Goal: Obtain resource: Download file/media

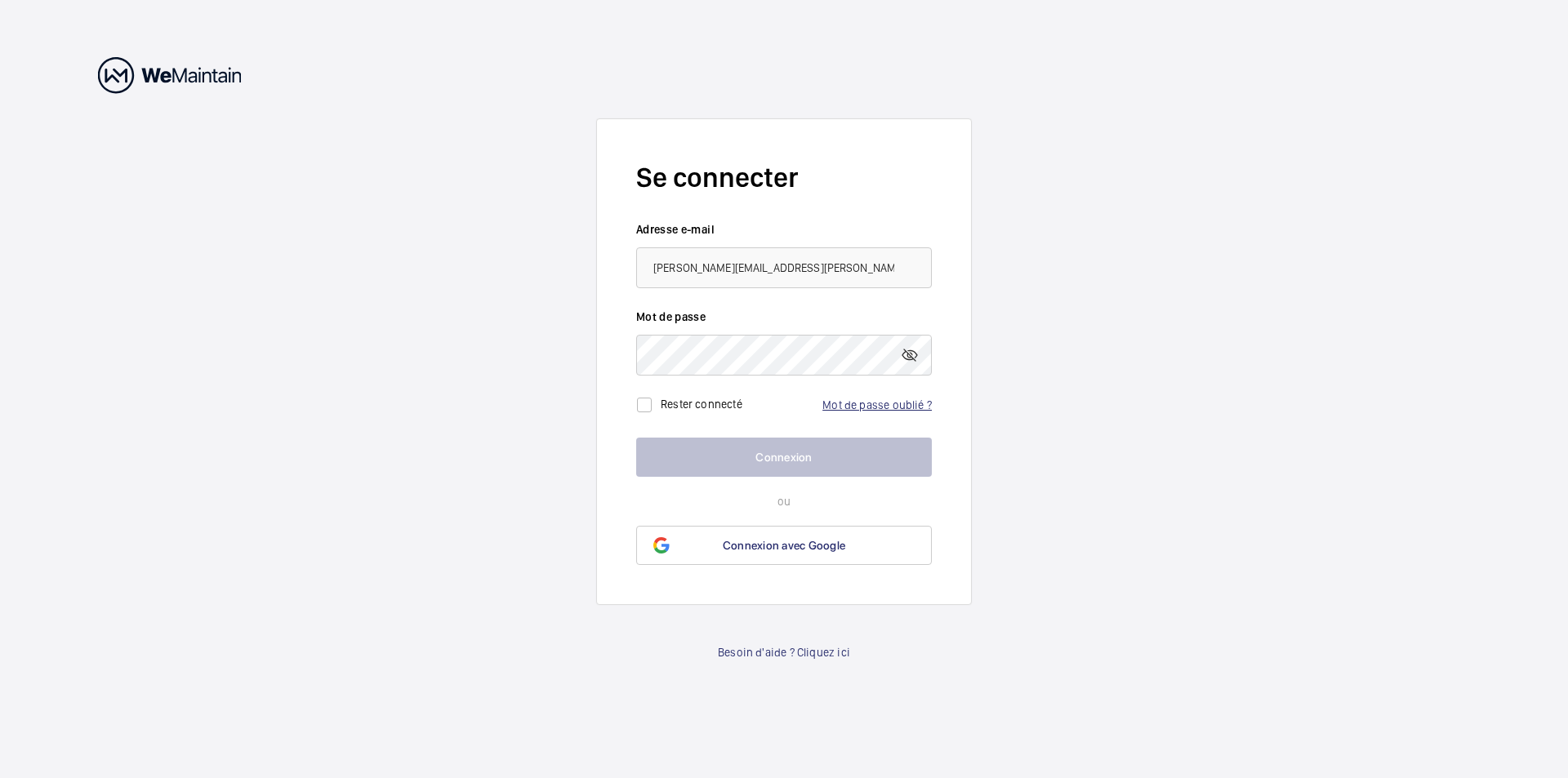
type input "[PERSON_NAME][EMAIL_ADDRESS][DOMAIN_NAME]"
click at [833, 402] on link "Mot de passe oublié ?" at bounding box center [877, 405] width 110 height 13
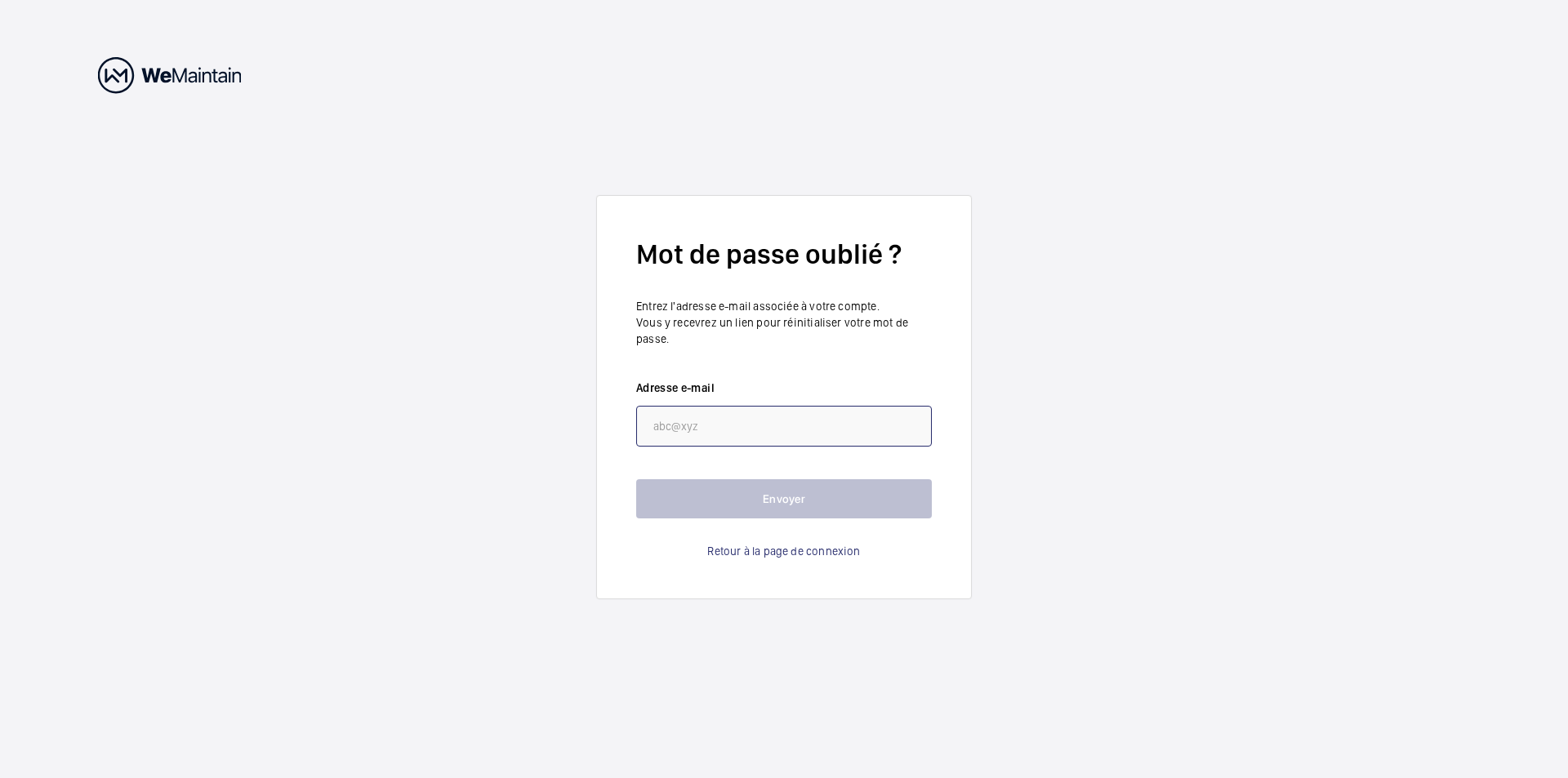
click at [668, 427] on input "email" at bounding box center [784, 426] width 295 height 41
type input "l"
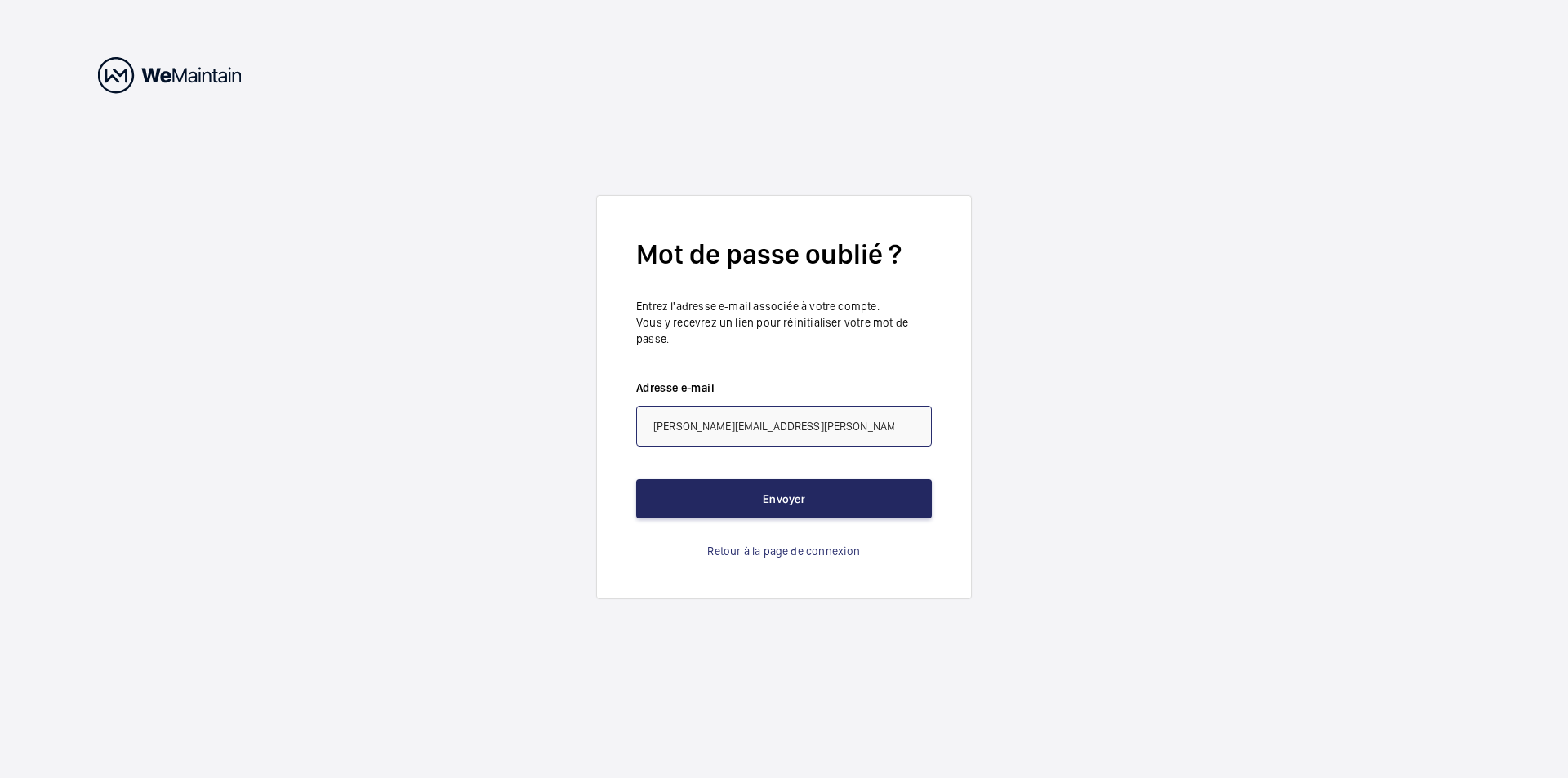
type input "[PERSON_NAME][EMAIL_ADDRESS][DOMAIN_NAME]"
click at [759, 491] on button "Envoyer" at bounding box center [784, 499] width 295 height 39
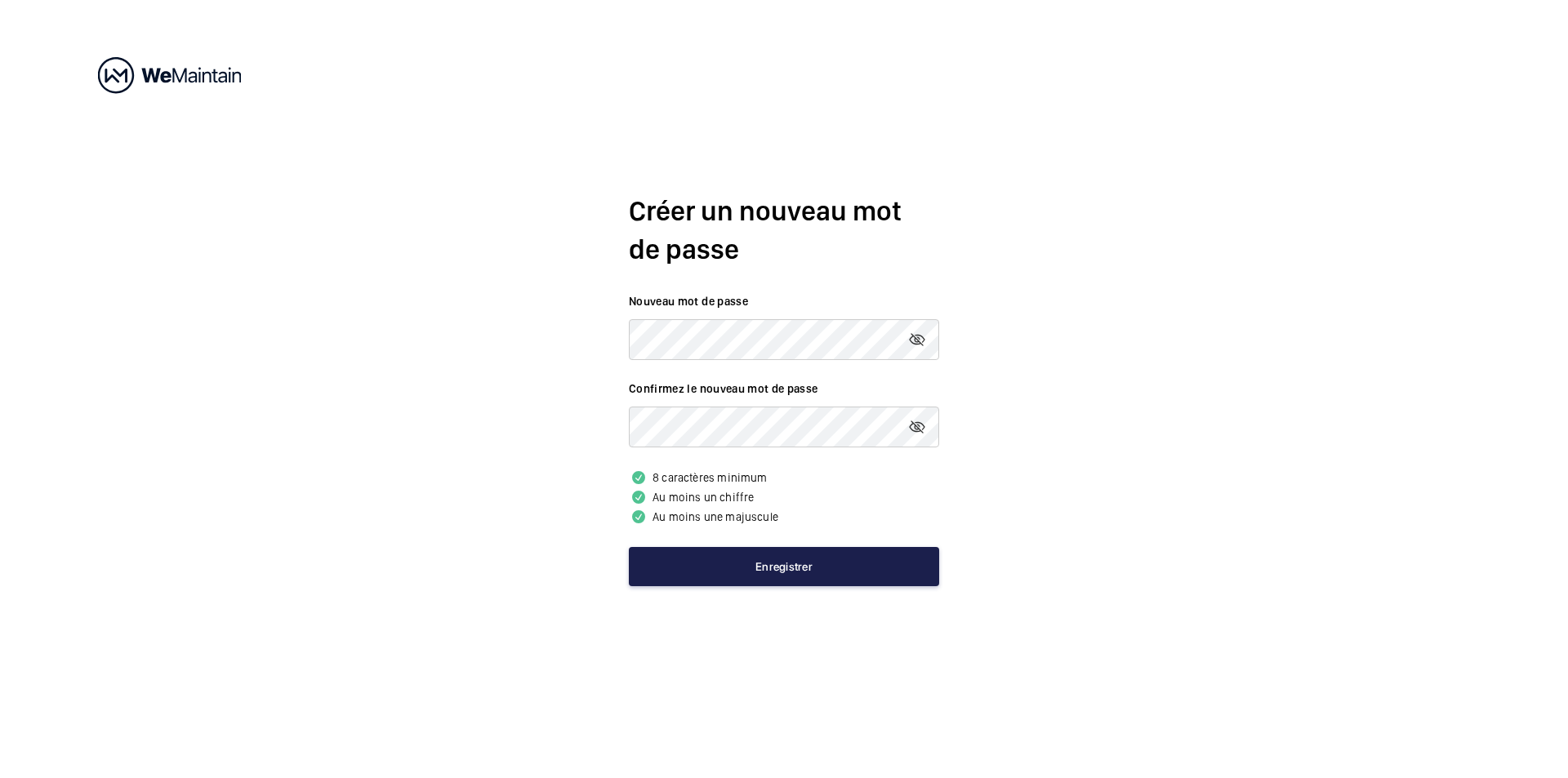
click at [765, 563] on button "Enregistrer" at bounding box center [784, 567] width 310 height 39
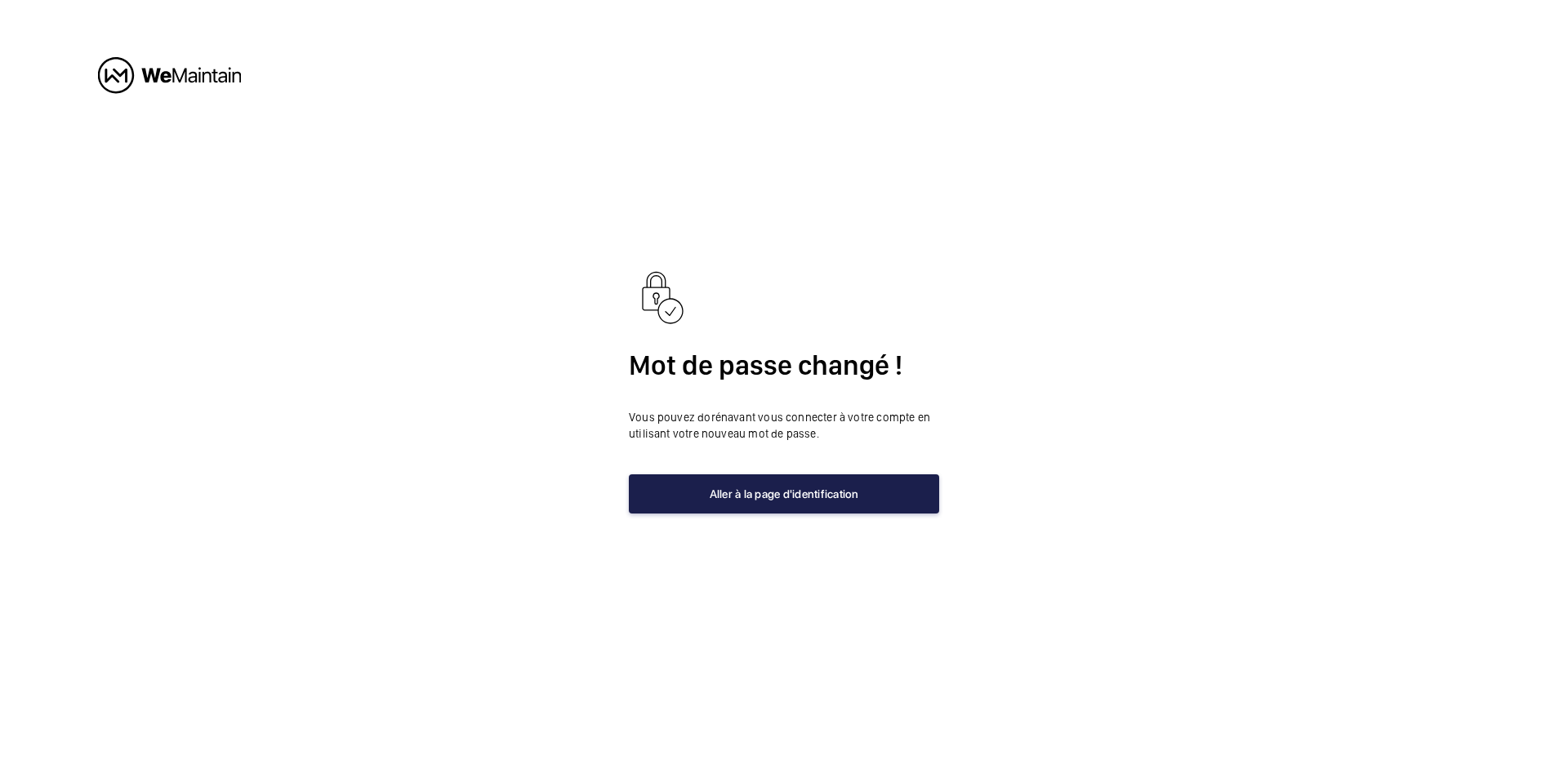
click at [747, 496] on button "Aller à la page d'identification" at bounding box center [784, 494] width 310 height 39
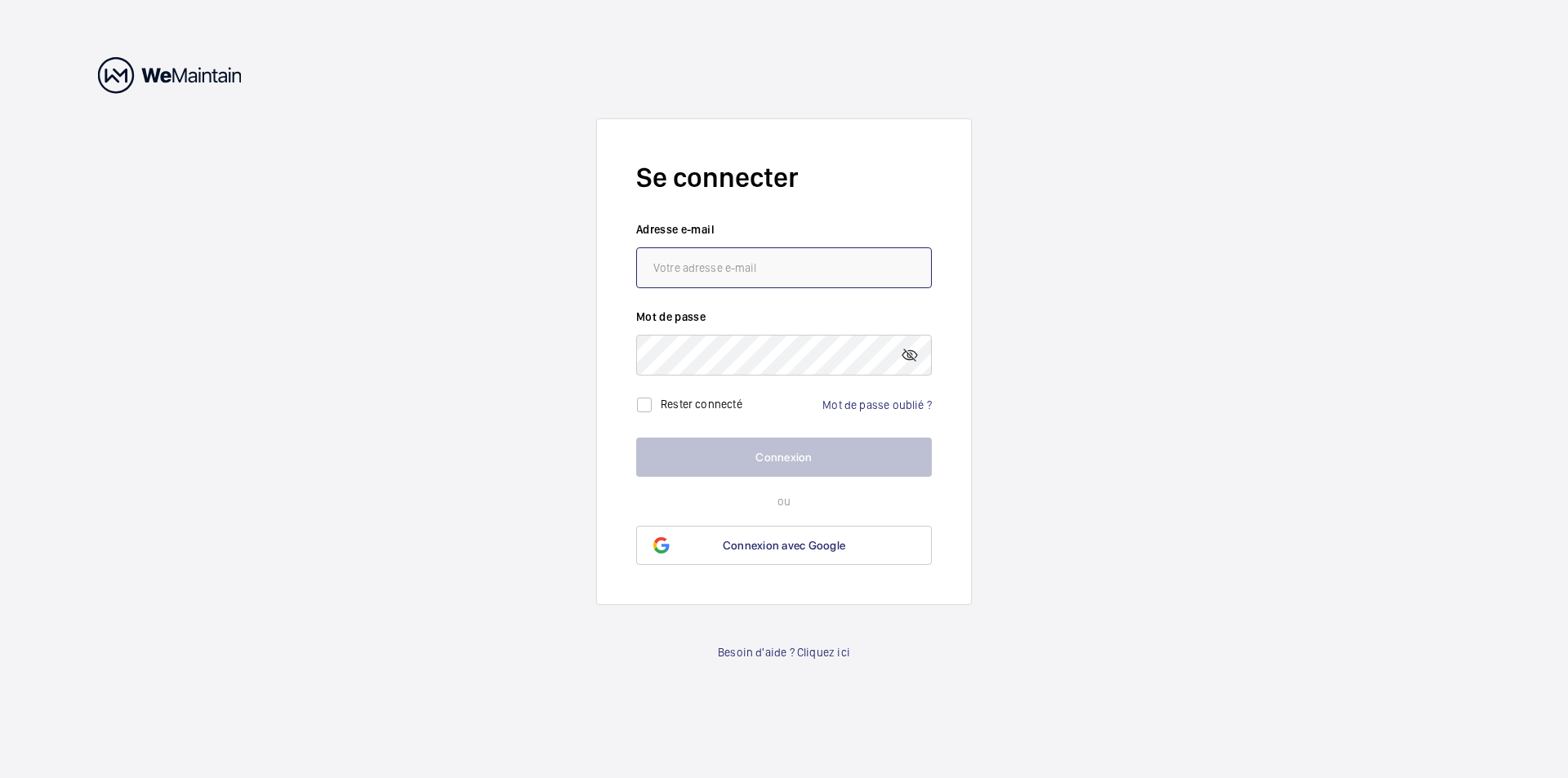
click at [655, 270] on input "email" at bounding box center [784, 268] width 295 height 41
type input "l"
type input "[PERSON_NAME][EMAIL_ADDRESS][DOMAIN_NAME]"
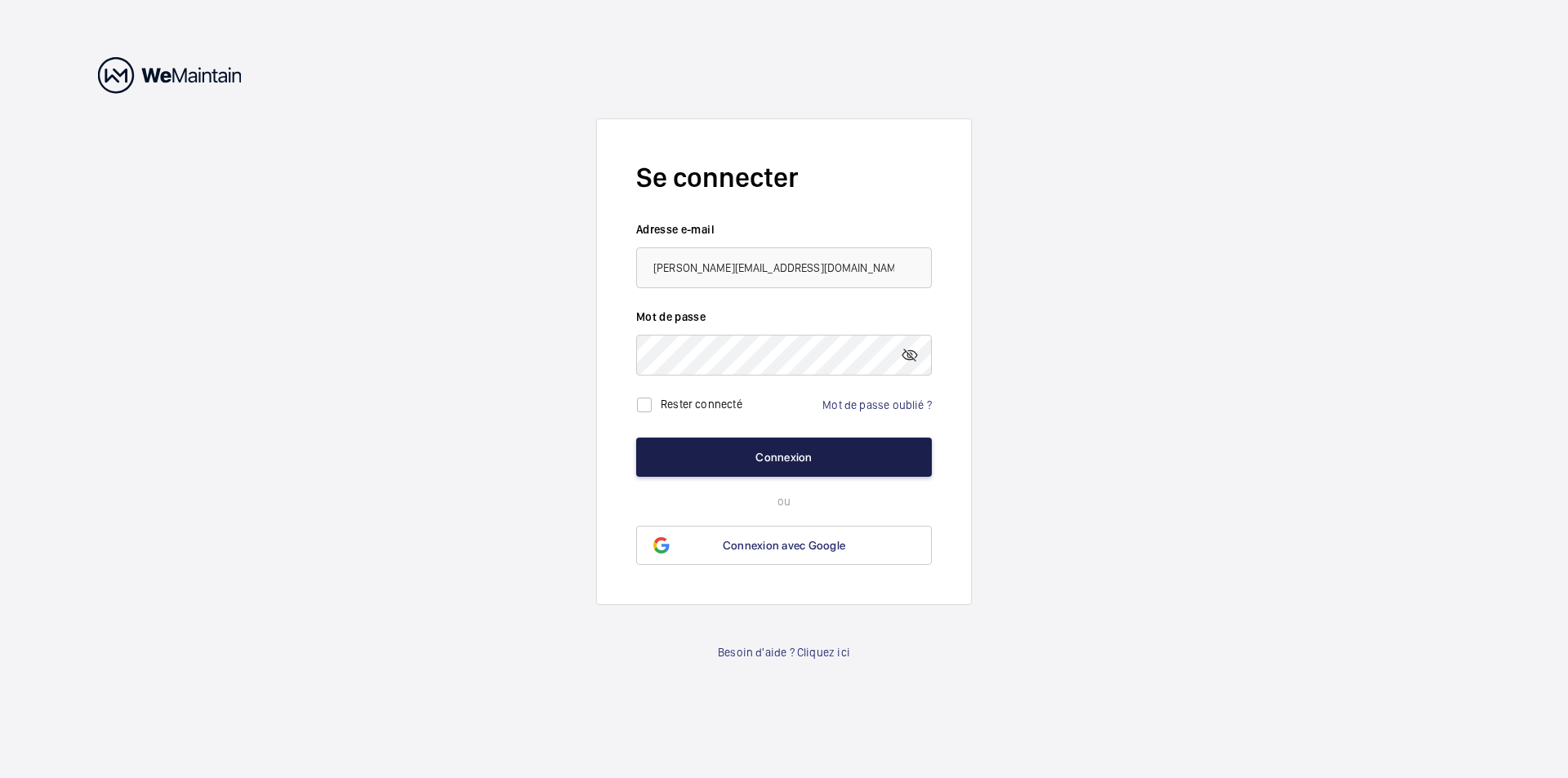
click at [746, 465] on button "Connexion" at bounding box center [784, 457] width 295 height 39
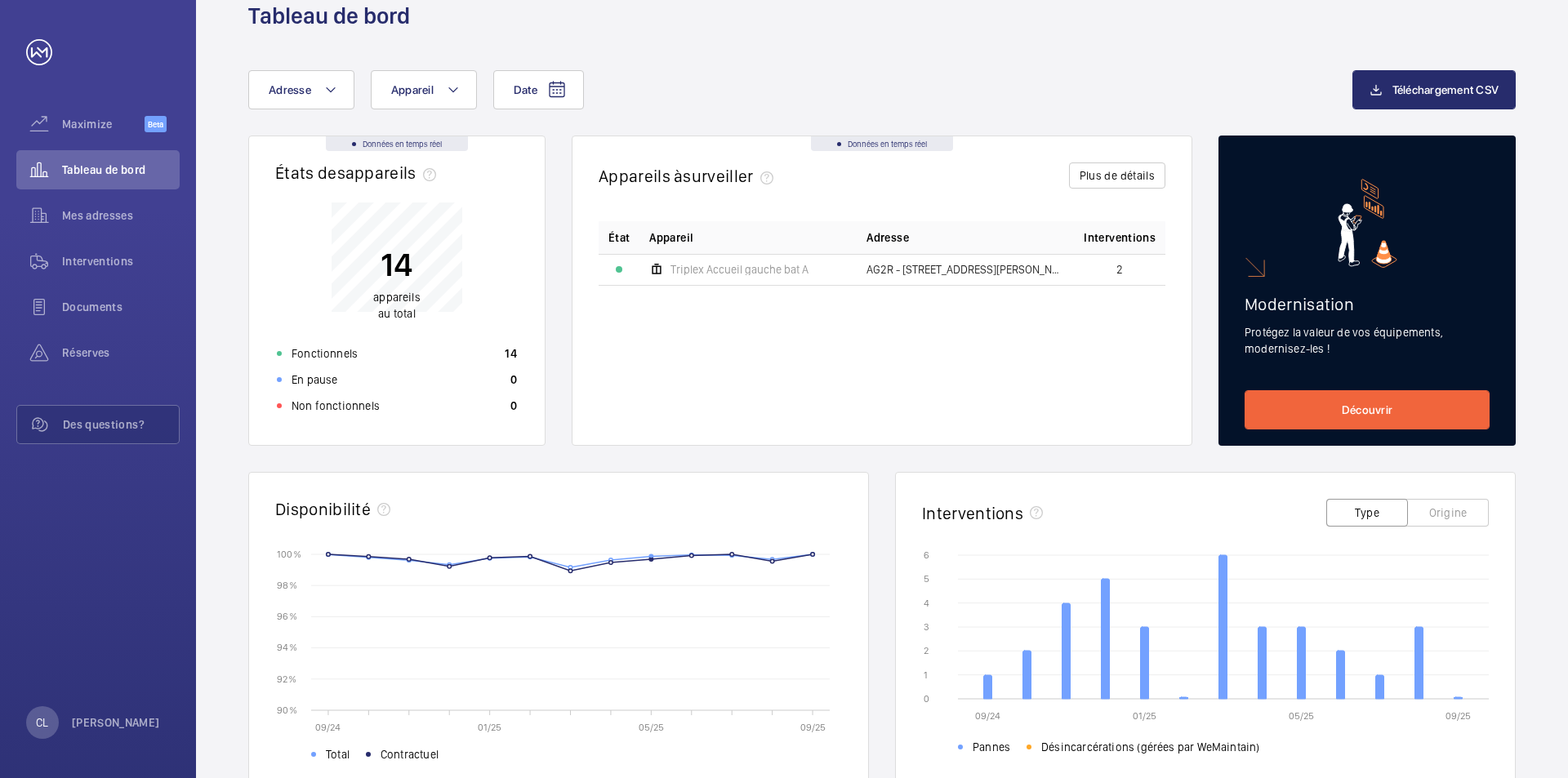
scroll to position [10, 0]
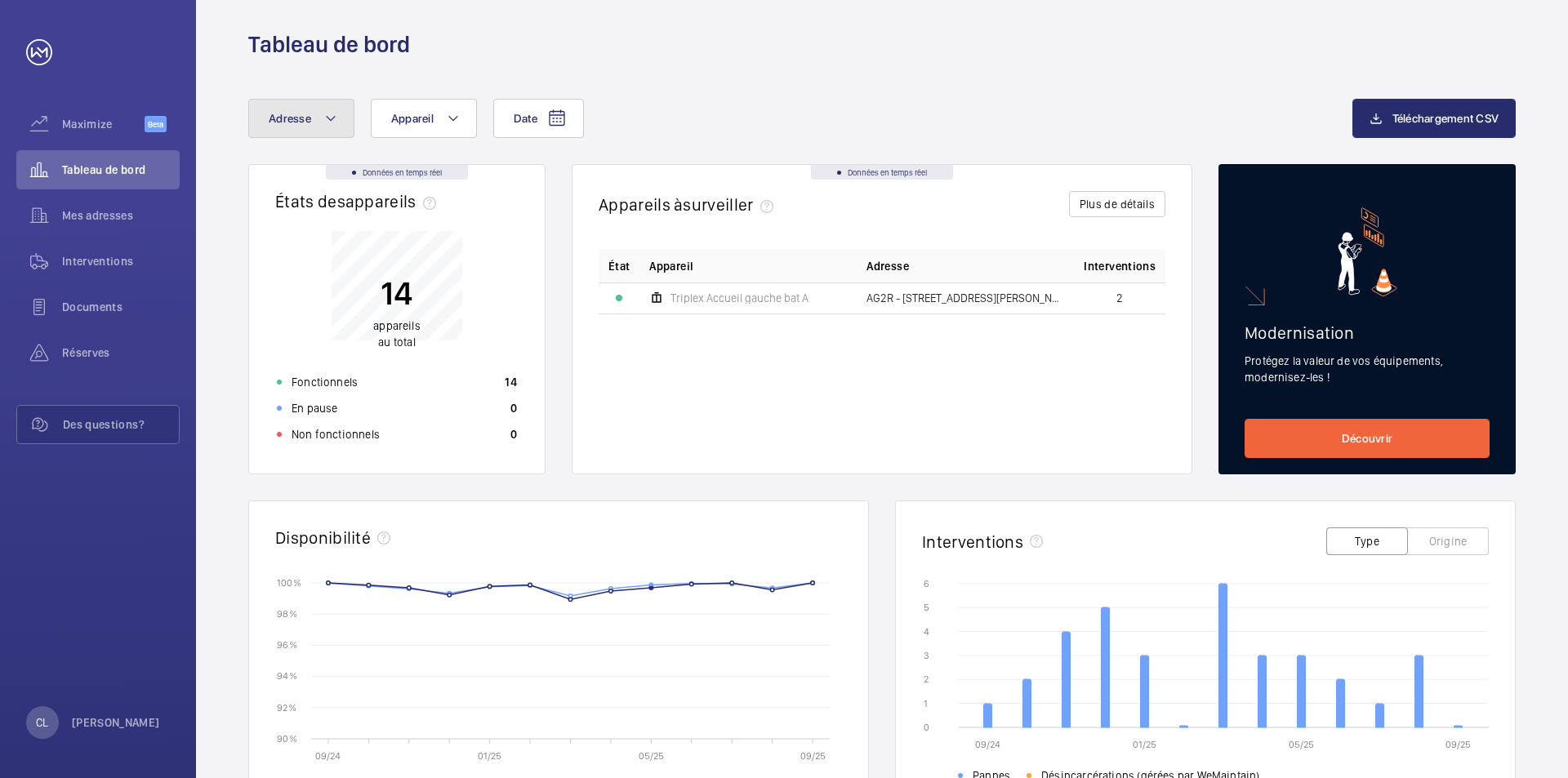
click at [330, 117] on mat-icon at bounding box center [330, 119] width 13 height 20
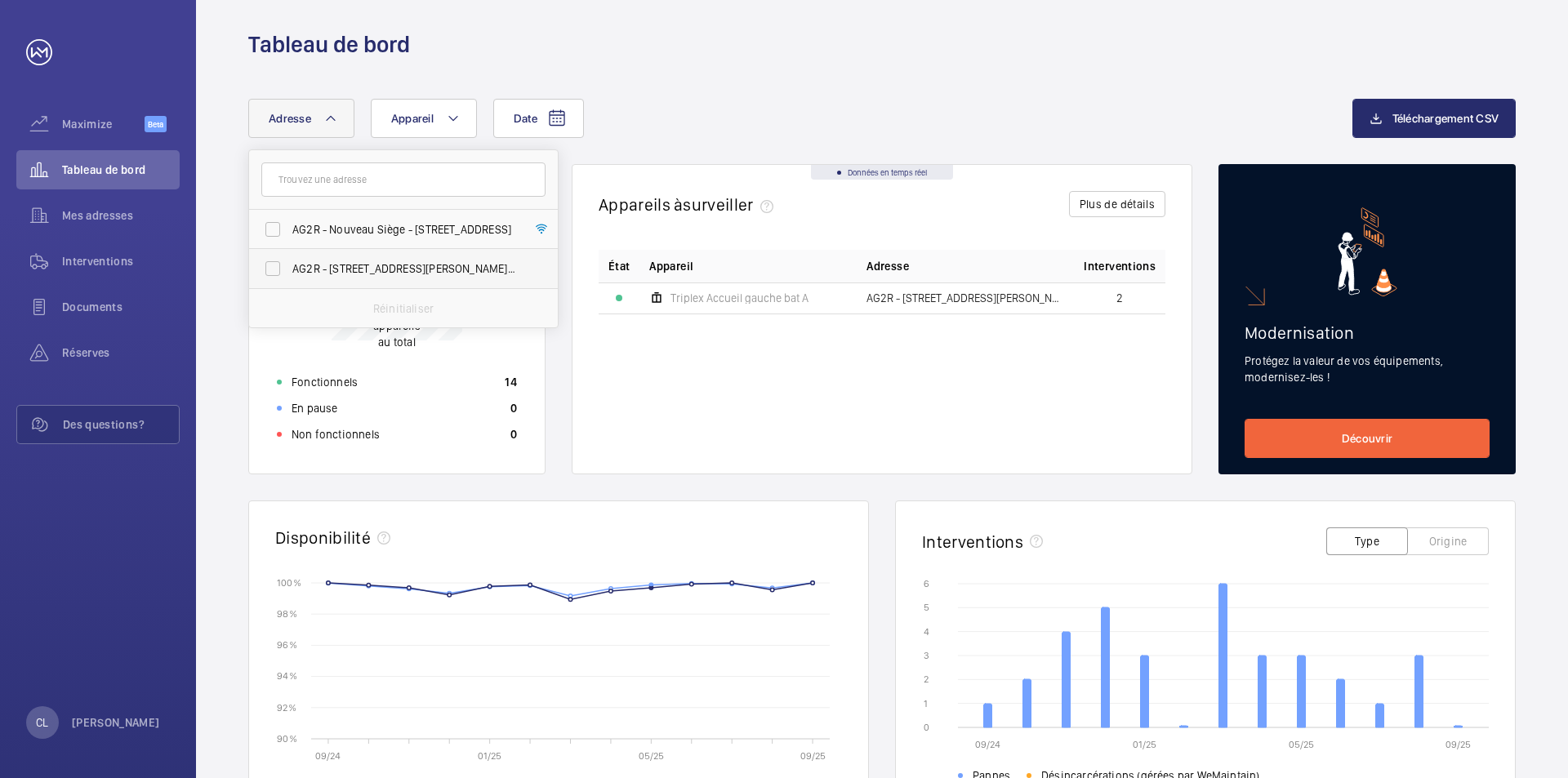
click at [398, 268] on span "AG2R - [STREET_ADDRESS][PERSON_NAME] - [STREET_ADDRESS][PERSON_NAME], LEVALLOIS…" at bounding box center [404, 268] width 225 height 16
click at [289, 268] on input "AG2R - [STREET_ADDRESS][PERSON_NAME] - [STREET_ADDRESS][PERSON_NAME], LEVALLOIS…" at bounding box center [273, 269] width 33 height 33
checkbox input "true"
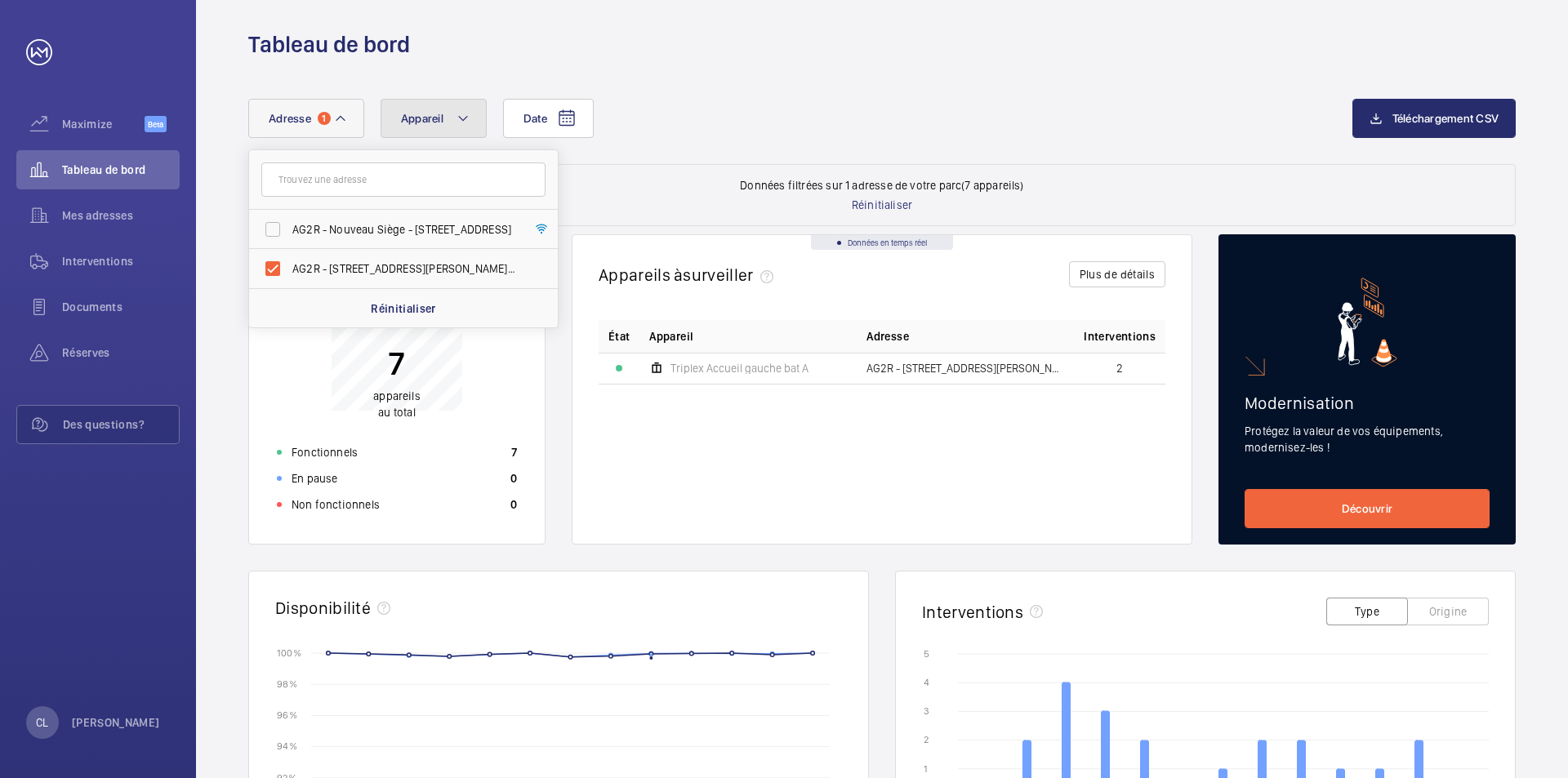
click at [462, 114] on mat-icon at bounding box center [463, 119] width 13 height 20
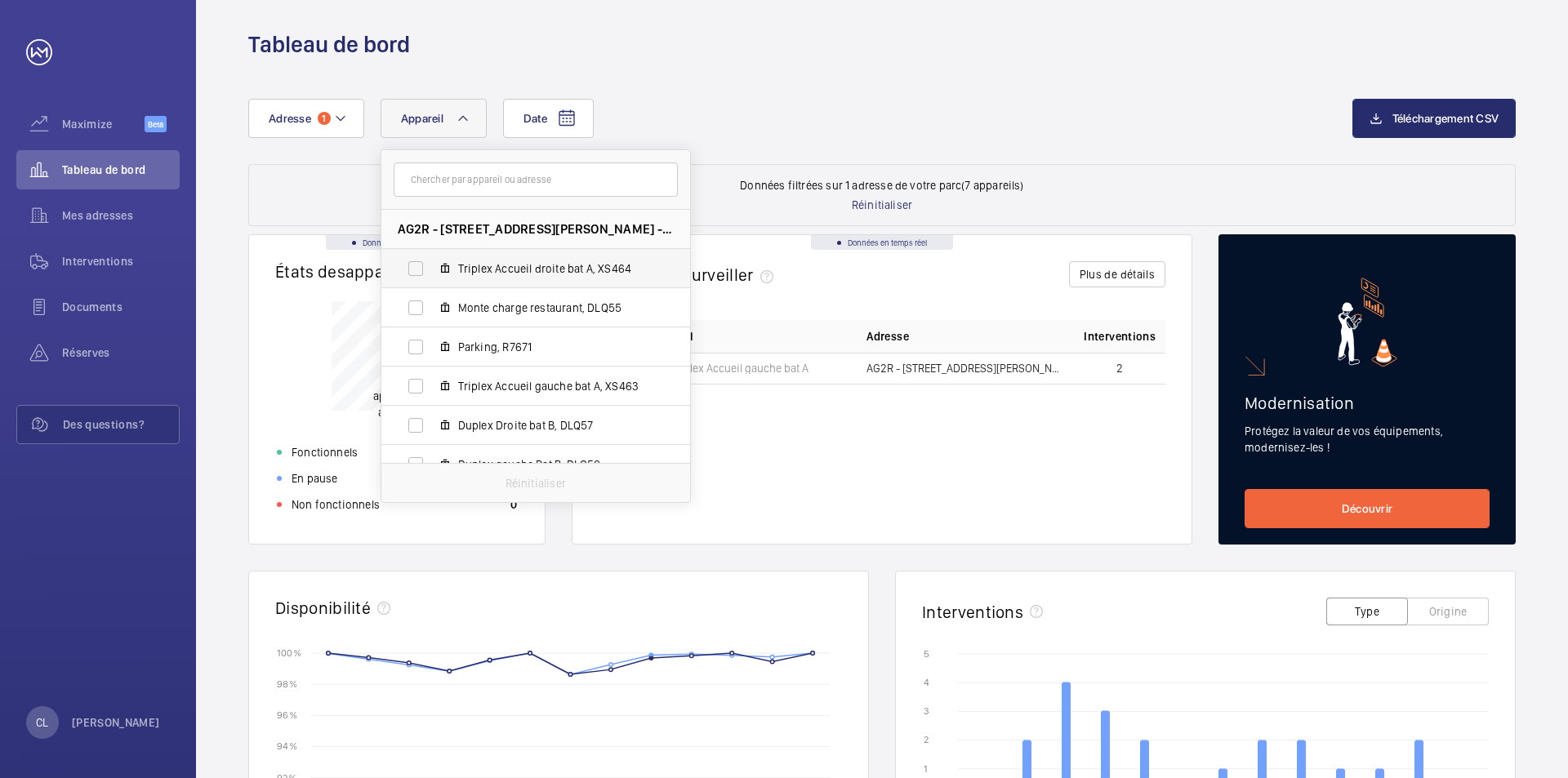
click at [506, 265] on span "Triplex Accueil droite bat A, XS464" at bounding box center [553, 268] width 190 height 16
click at [432, 265] on input "Triplex Accueil droite bat A, XS464" at bounding box center [416, 269] width 33 height 33
checkbox input "true"
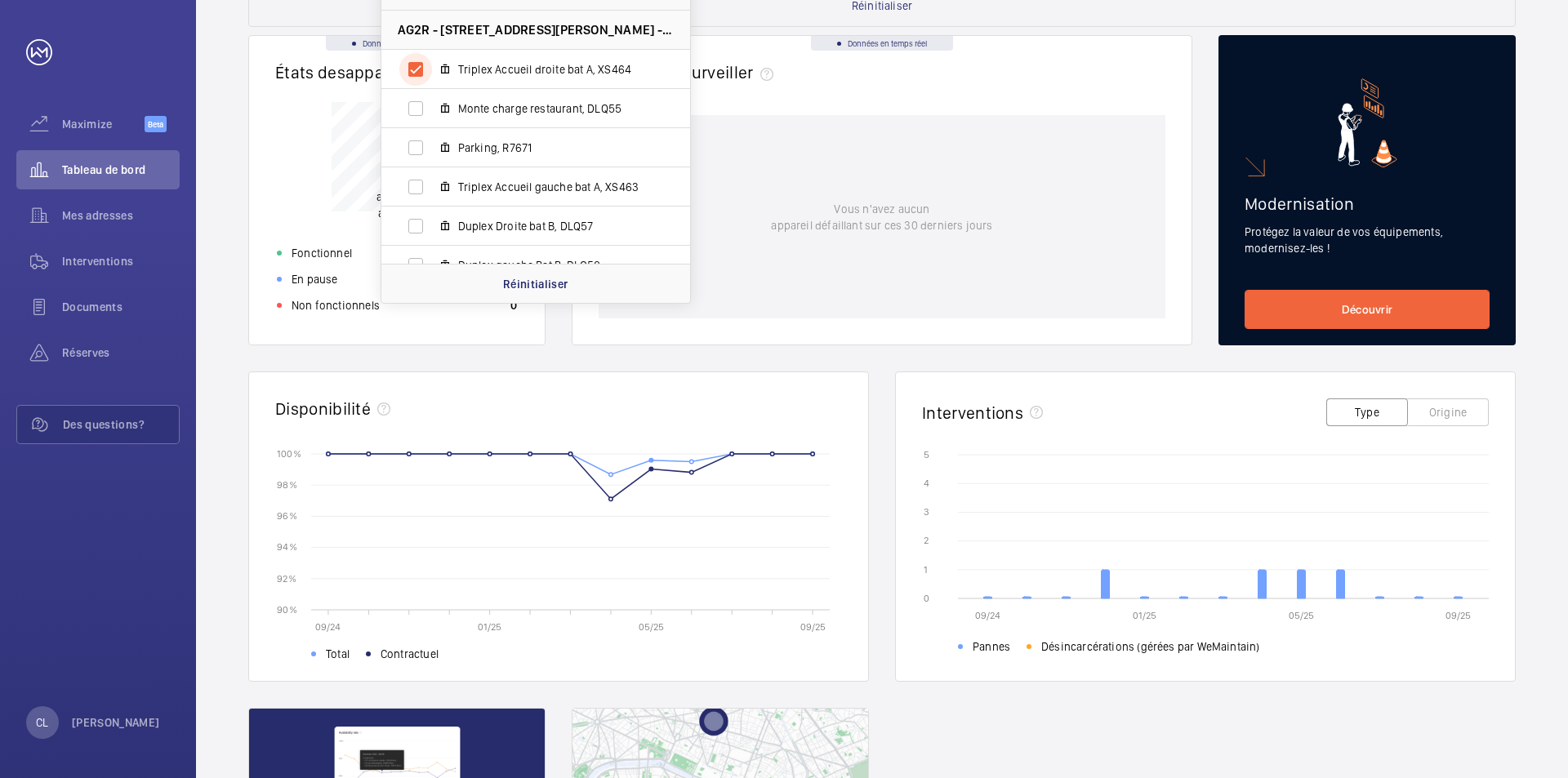
scroll to position [162, 0]
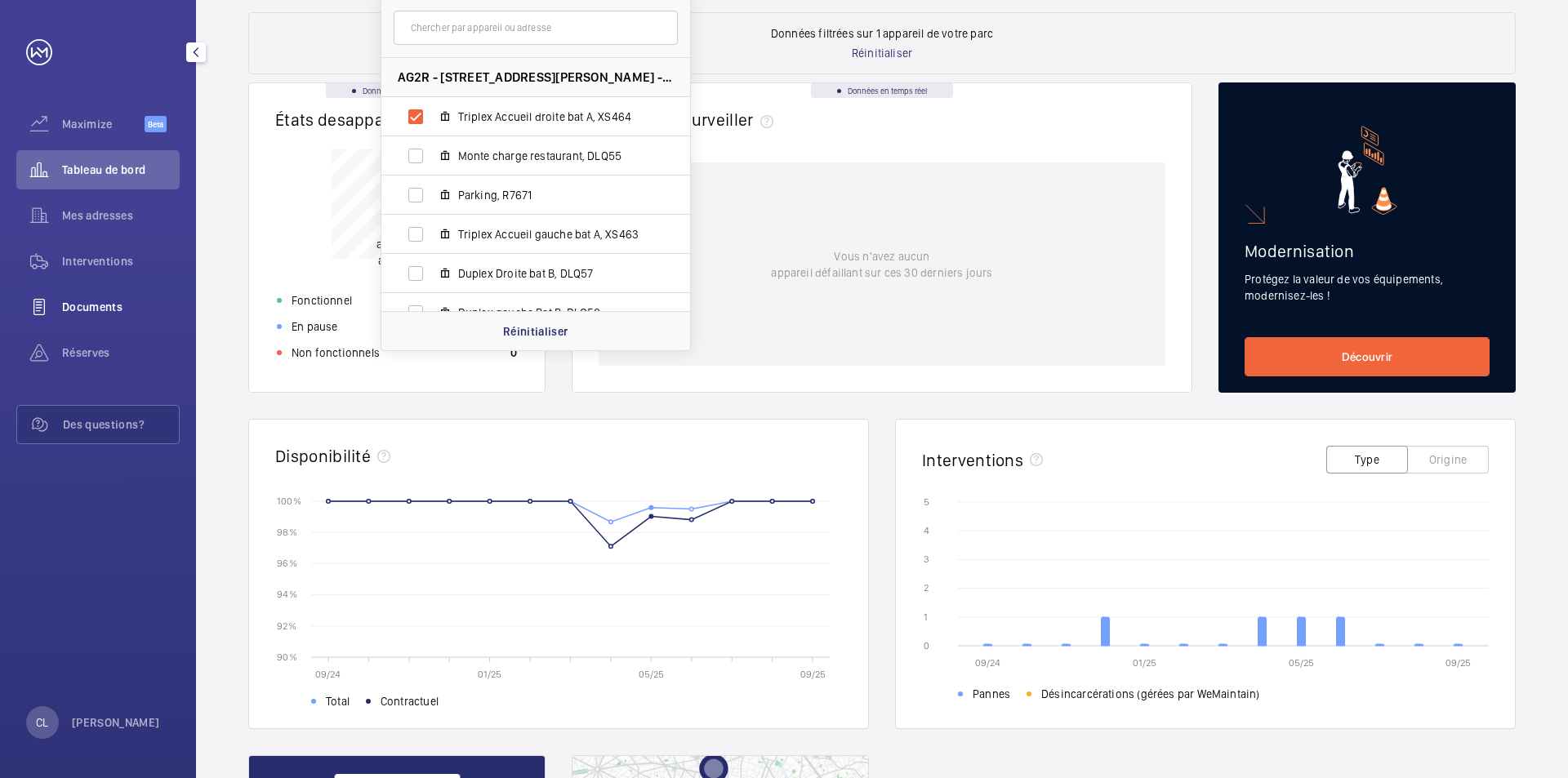
click at [102, 308] on span "Documents" at bounding box center [121, 307] width 118 height 16
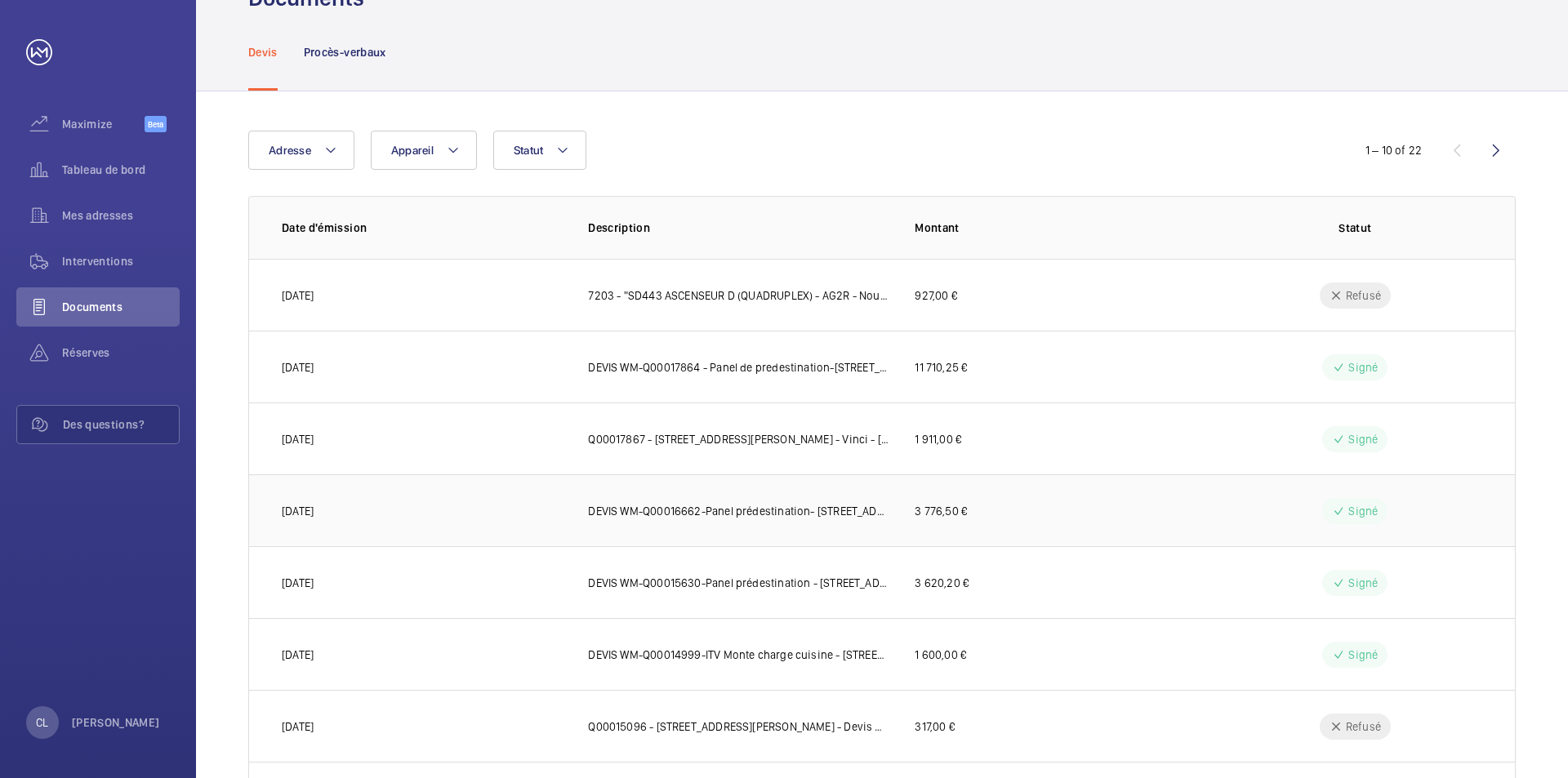
scroll to position [82, 0]
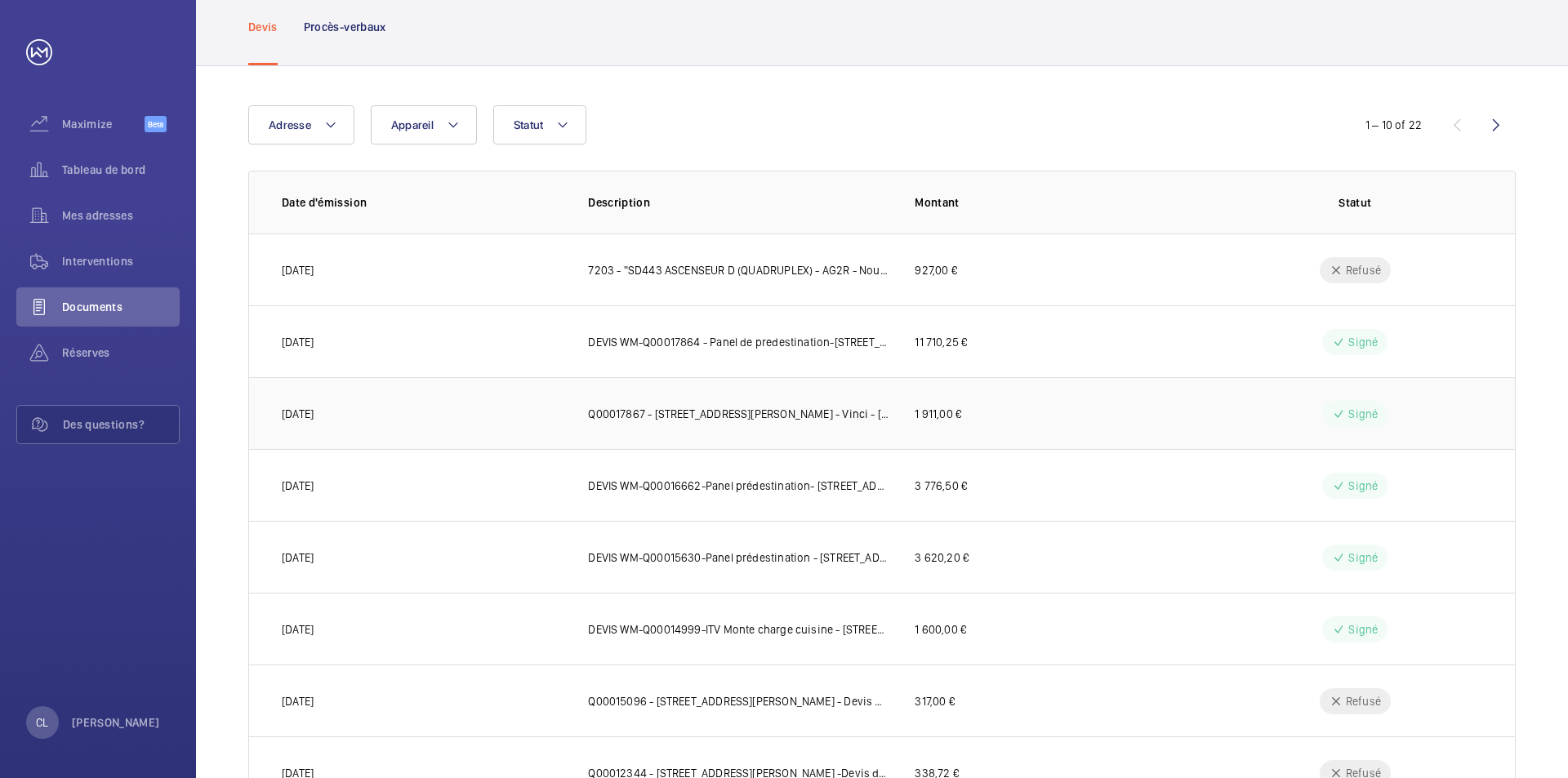
click at [662, 410] on p "Q00017867 - [STREET_ADDRESS][PERSON_NAME] - Vinci - [PERSON_NAME][DATE]-remplac…" at bounding box center [738, 414] width 300 height 16
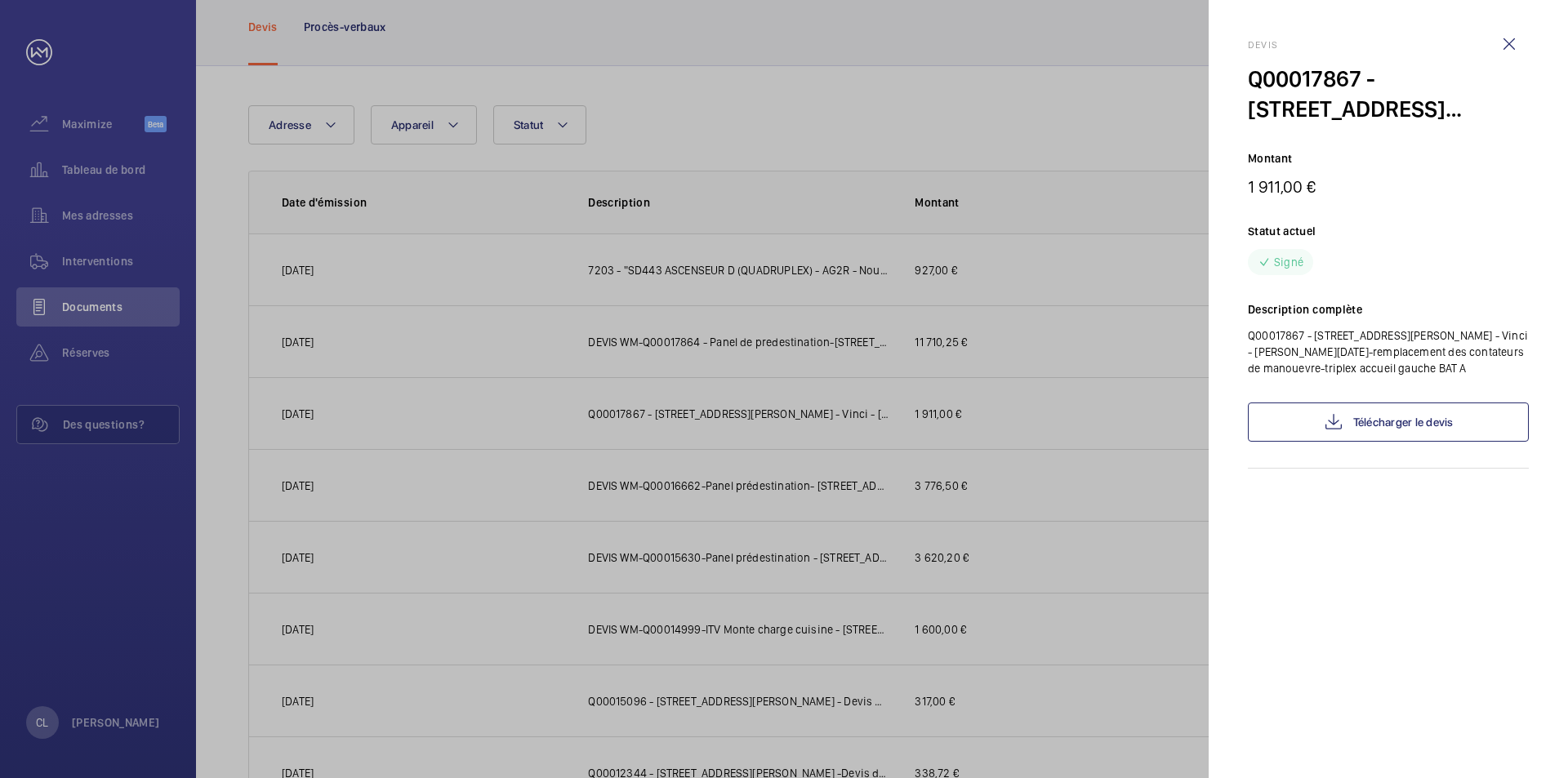
click at [116, 260] on div at bounding box center [784, 389] width 1568 height 778
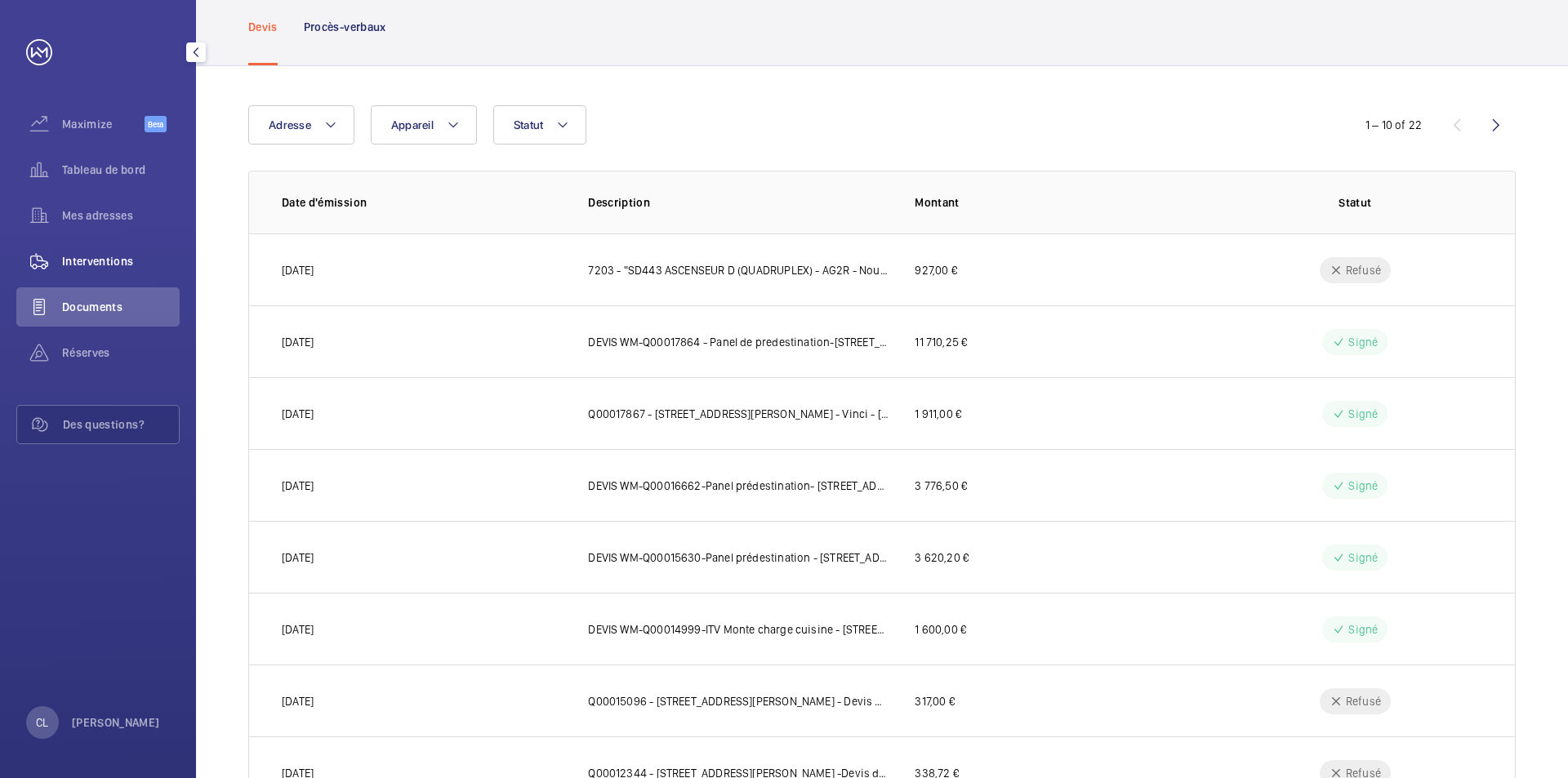
click at [106, 258] on span "Interventions" at bounding box center [121, 262] width 118 height 16
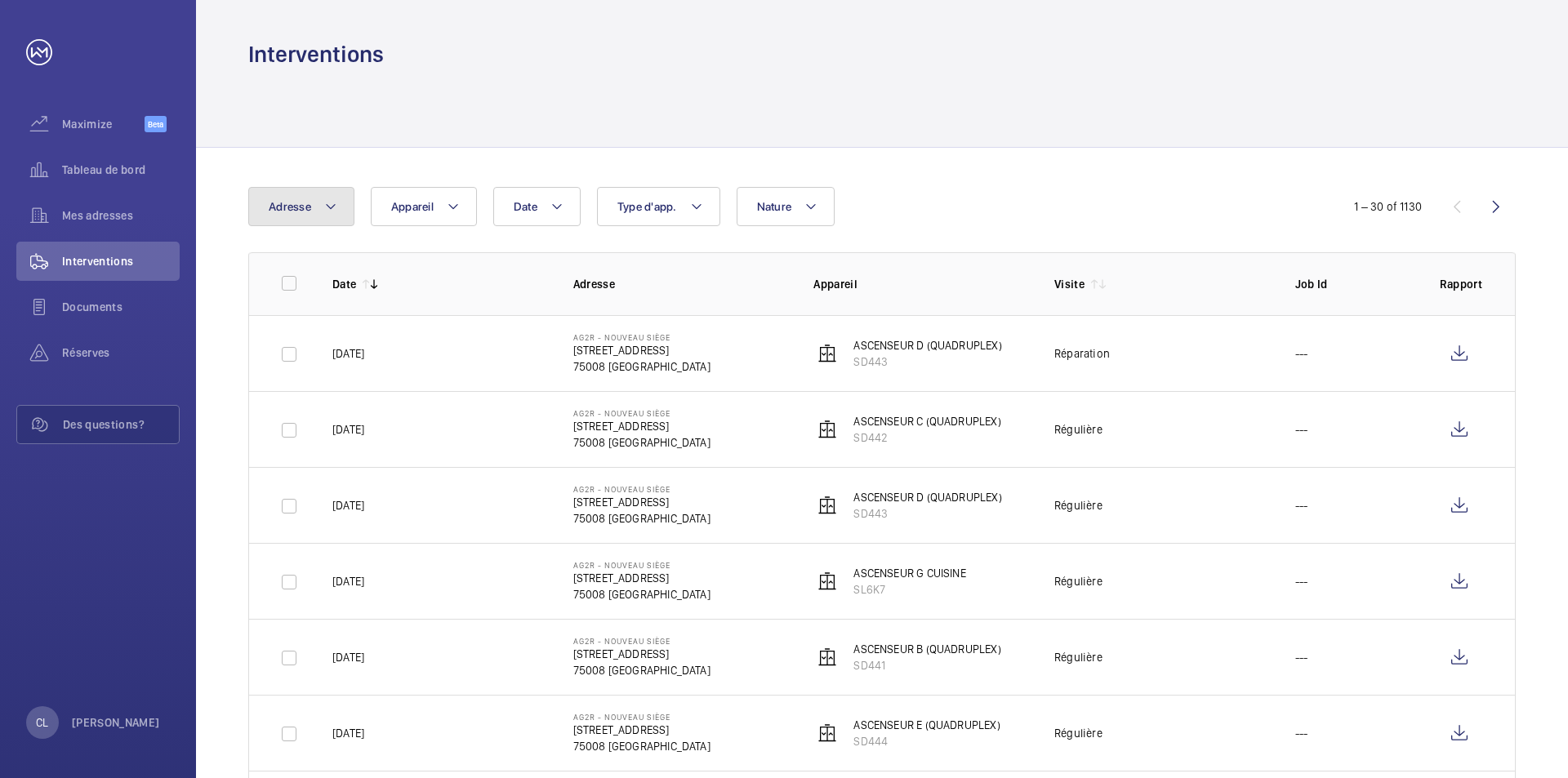
click at [336, 205] on mat-icon at bounding box center [330, 207] width 13 height 20
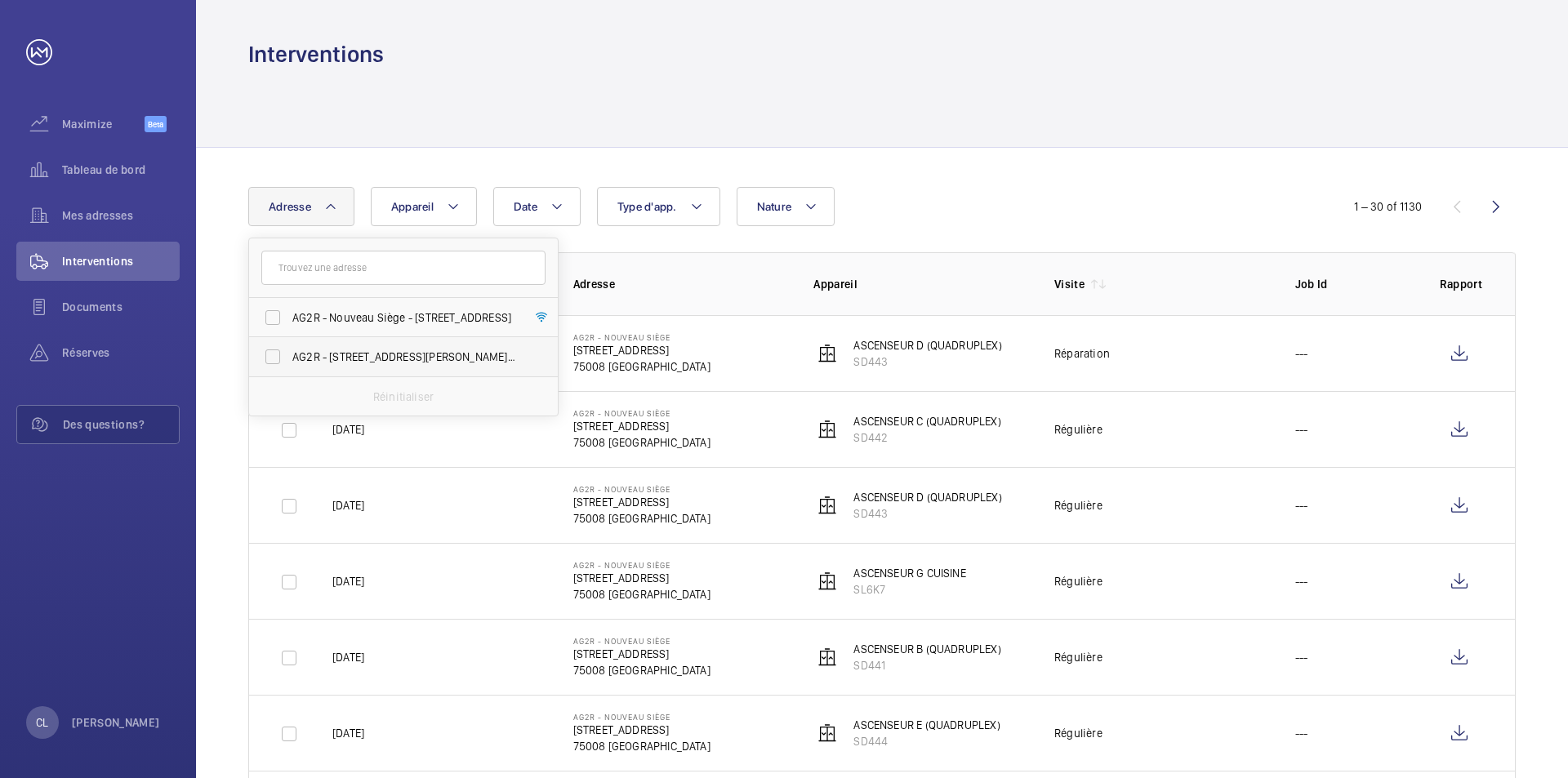
click at [357, 356] on span "AG2R - [STREET_ADDRESS][PERSON_NAME] - [STREET_ADDRESS][PERSON_NAME], LEVALLOIS…" at bounding box center [404, 357] width 225 height 16
click at [289, 356] on input "AG2R - [STREET_ADDRESS][PERSON_NAME] - [STREET_ADDRESS][PERSON_NAME], LEVALLOIS…" at bounding box center [273, 357] width 33 height 33
checkbox input "true"
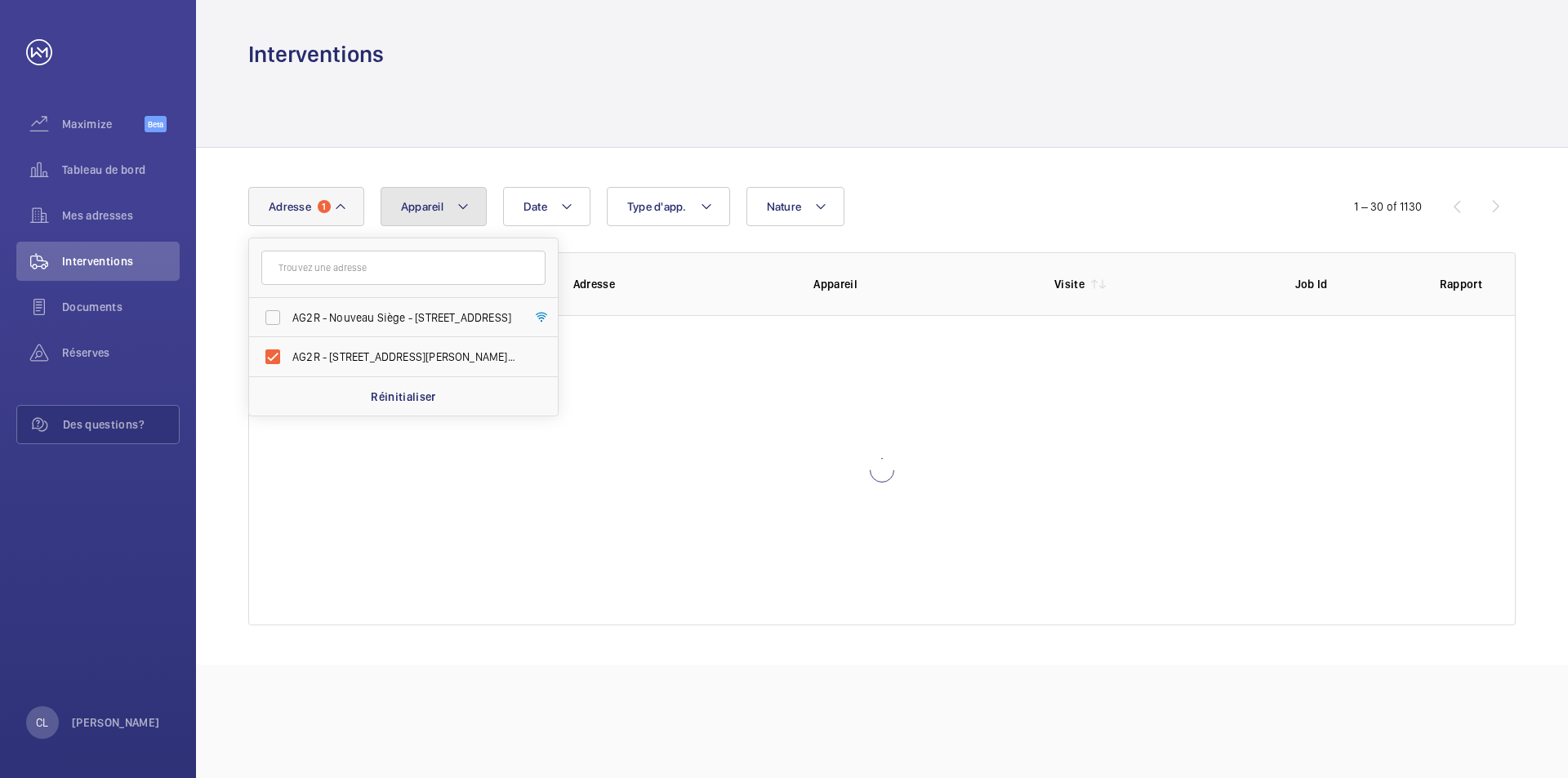
click at [462, 208] on mat-icon at bounding box center [463, 207] width 13 height 20
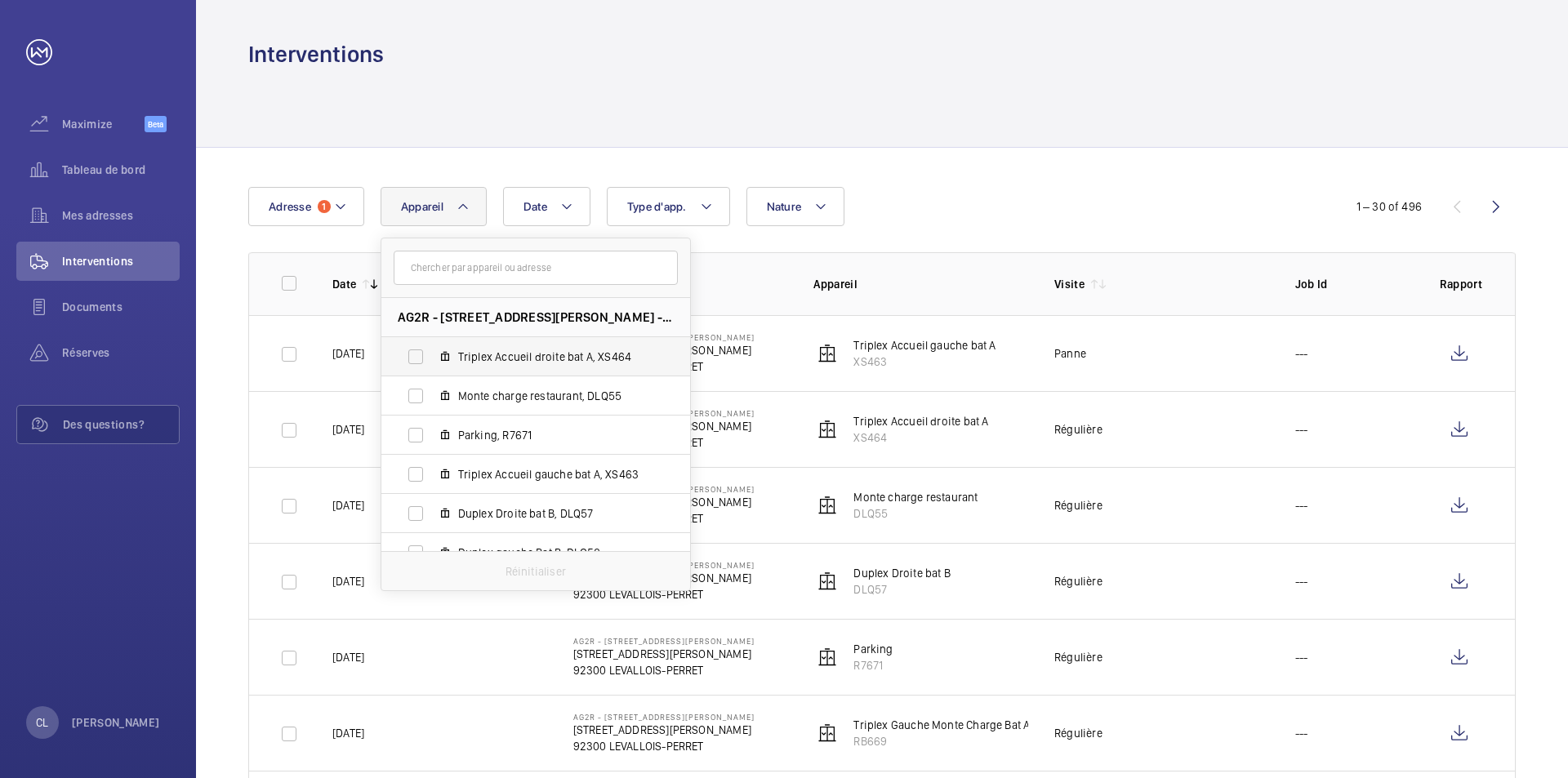
click at [550, 353] on span "Triplex Accueil droite bat A, XS464" at bounding box center [553, 357] width 190 height 16
click at [432, 353] on input "Triplex Accueil droite bat A, XS464" at bounding box center [416, 357] width 33 height 33
checkbox input "true"
click at [1181, 376] on td "Régulière" at bounding box center [1148, 353] width 241 height 76
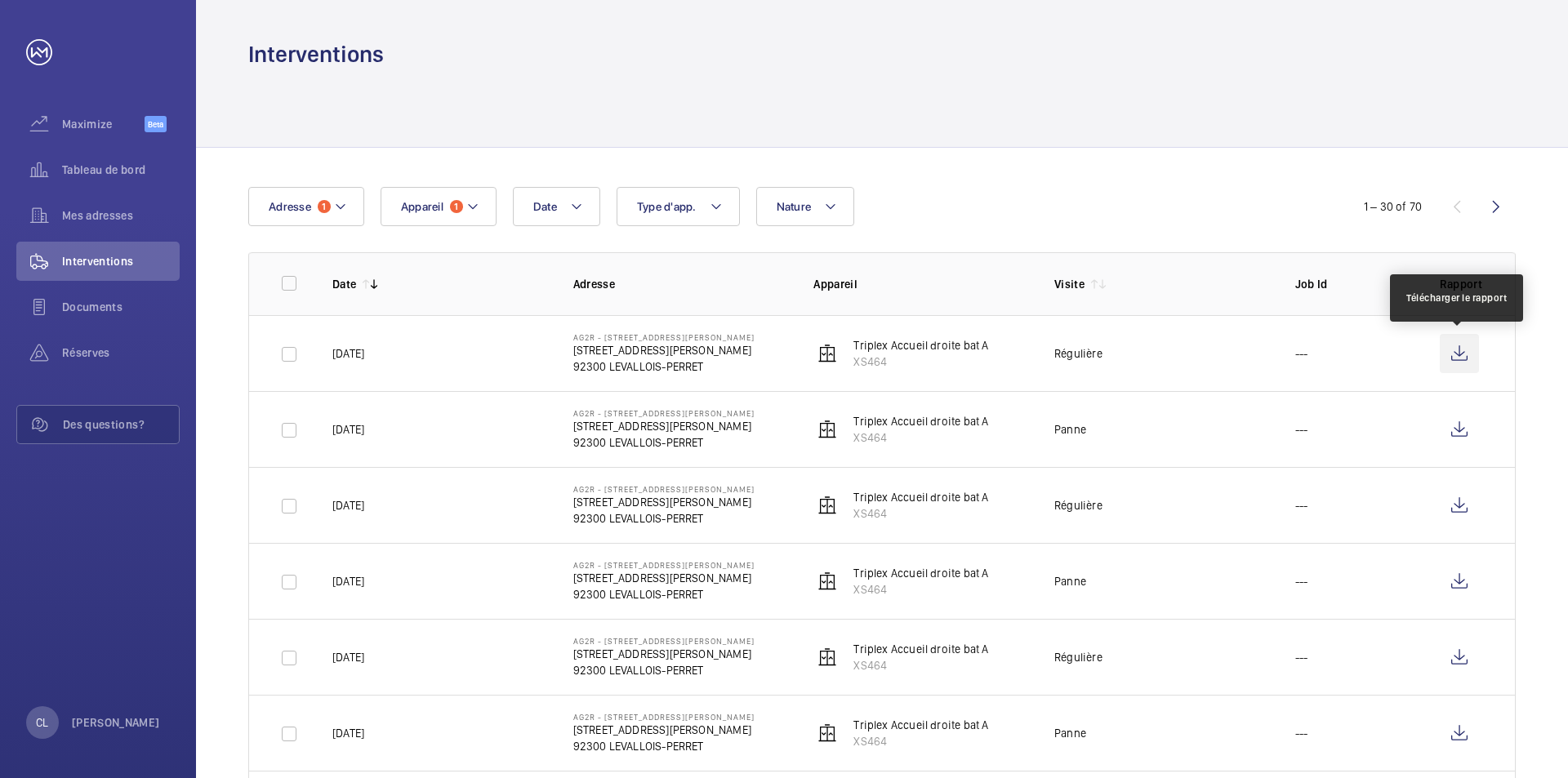
click at [1456, 353] on wm-front-icon-button at bounding box center [1459, 353] width 39 height 39
click at [119, 304] on span "Documents" at bounding box center [121, 307] width 118 height 16
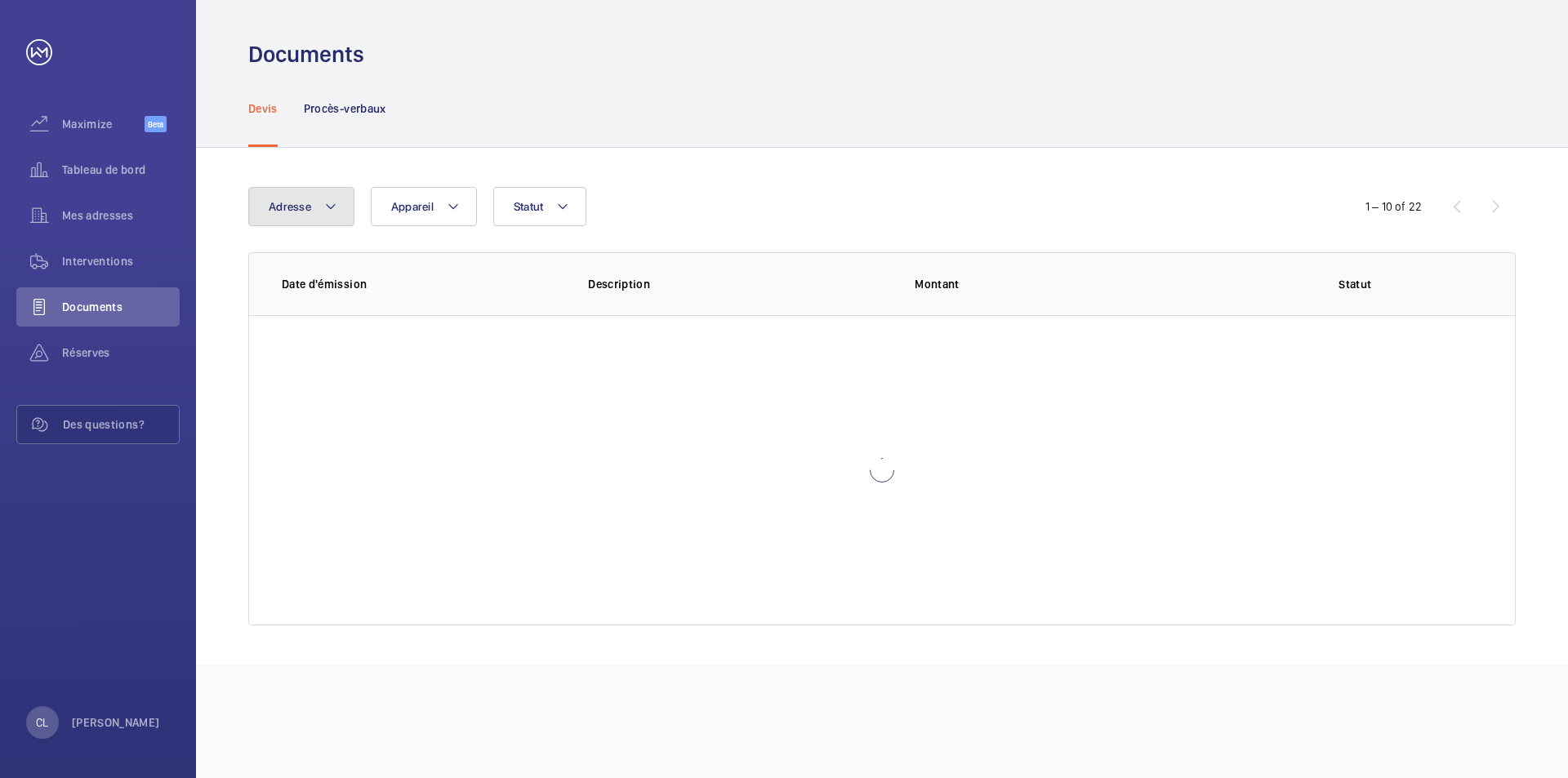
click at [335, 206] on mat-icon at bounding box center [330, 207] width 13 height 20
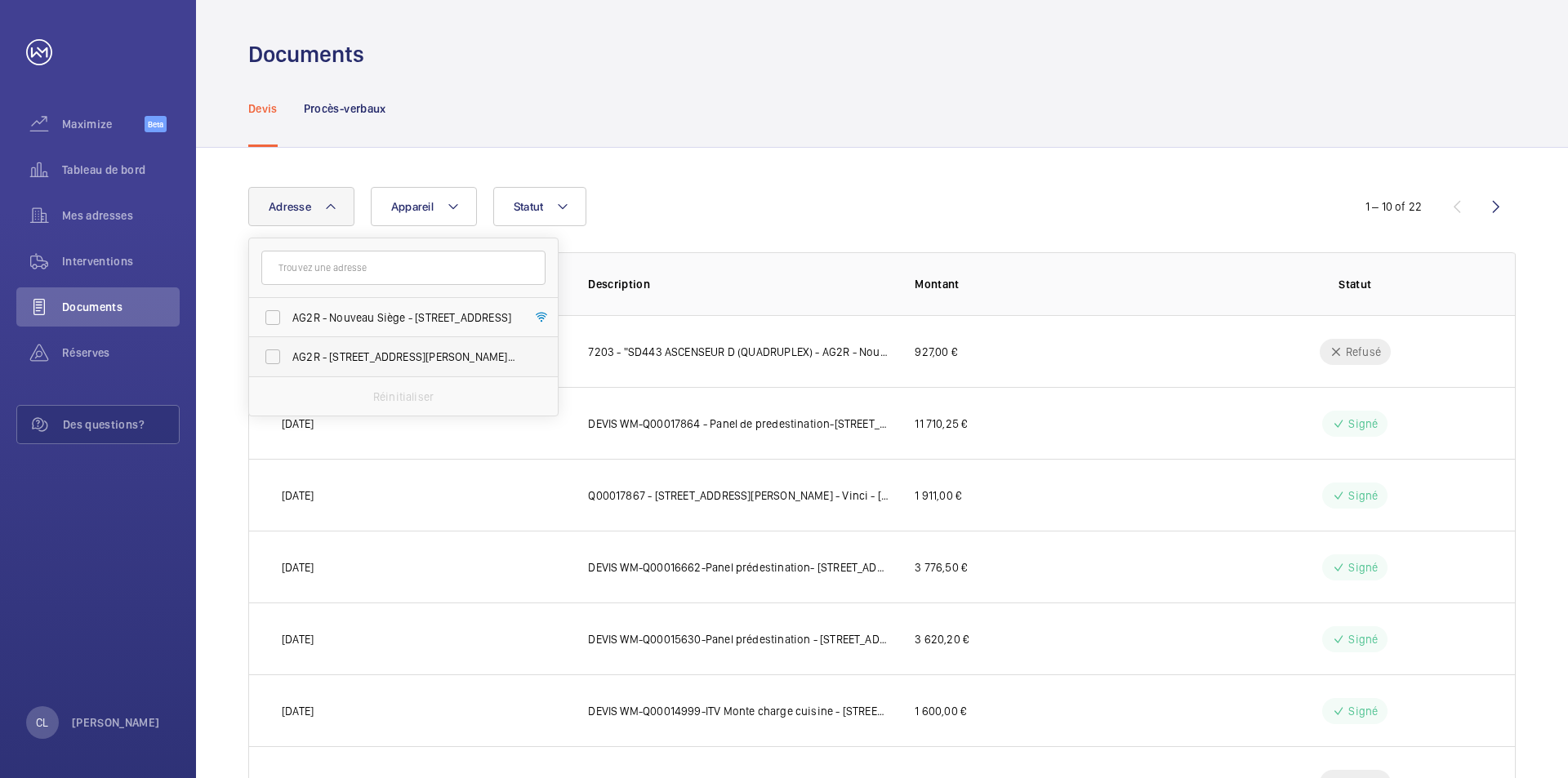
click at [355, 350] on span "AG2R - [STREET_ADDRESS][PERSON_NAME] - [STREET_ADDRESS][PERSON_NAME], LEVALLOIS…" at bounding box center [404, 357] width 225 height 16
click at [289, 350] on input "AG2R - [STREET_ADDRESS][PERSON_NAME] - [STREET_ADDRESS][PERSON_NAME], LEVALLOIS…" at bounding box center [273, 357] width 33 height 33
checkbox input "true"
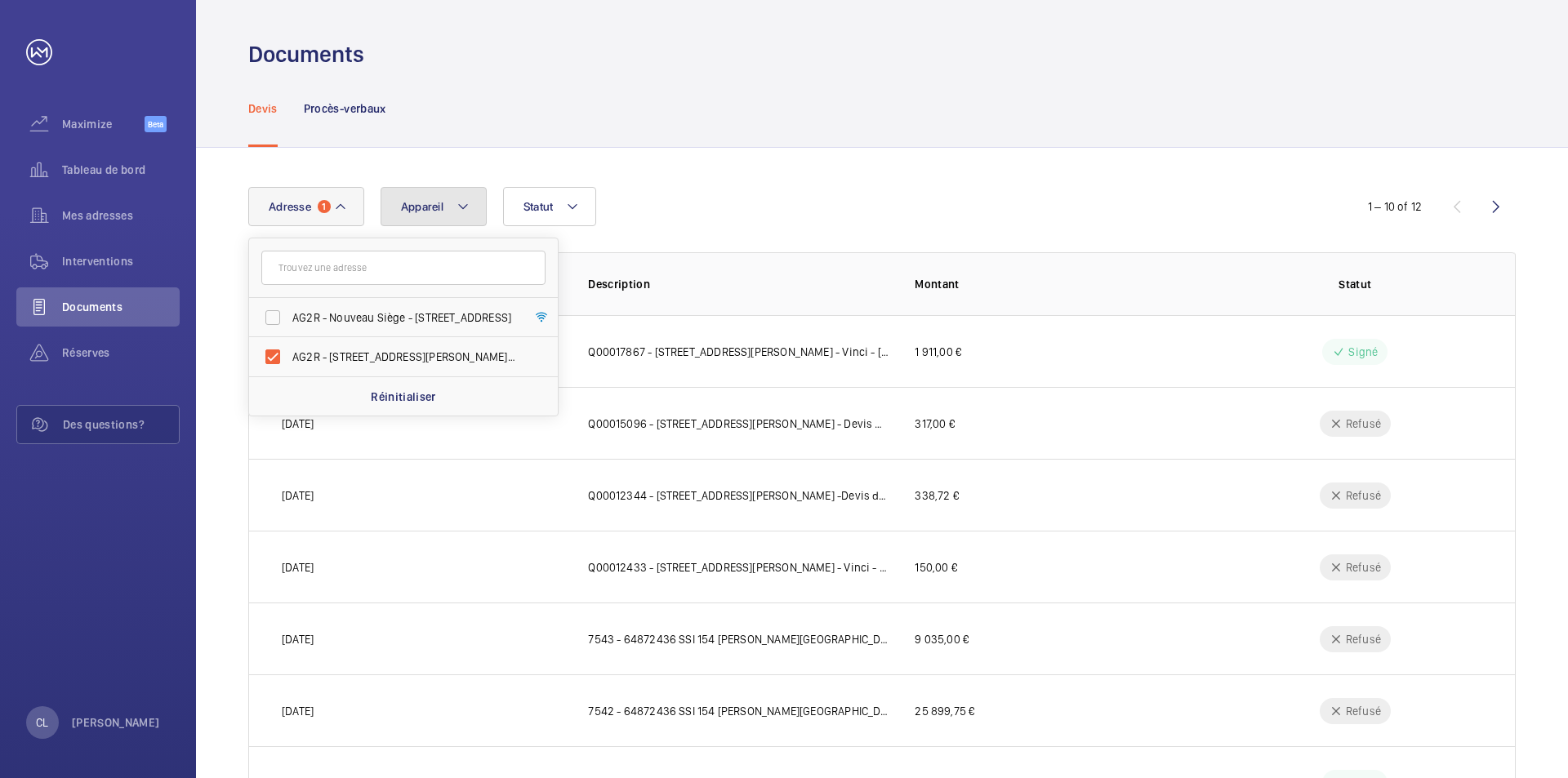
click at [459, 205] on mat-icon at bounding box center [463, 207] width 13 height 20
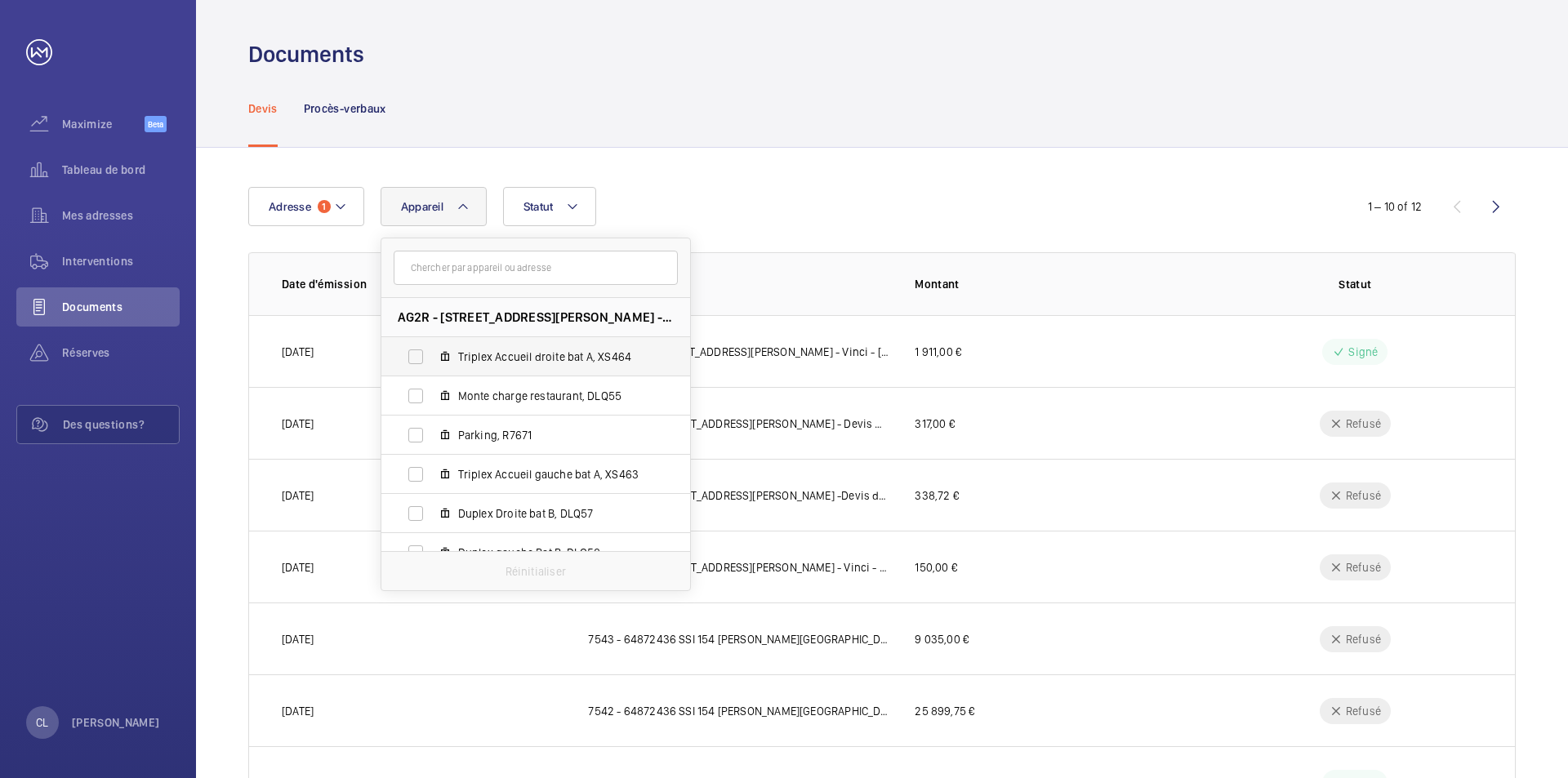
click at [489, 349] on span "Triplex Accueil droite bat A, XS464" at bounding box center [553, 357] width 190 height 16
click at [432, 349] on input "Triplex Accueil droite bat A, XS464" at bounding box center [416, 357] width 33 height 33
checkbox input "true"
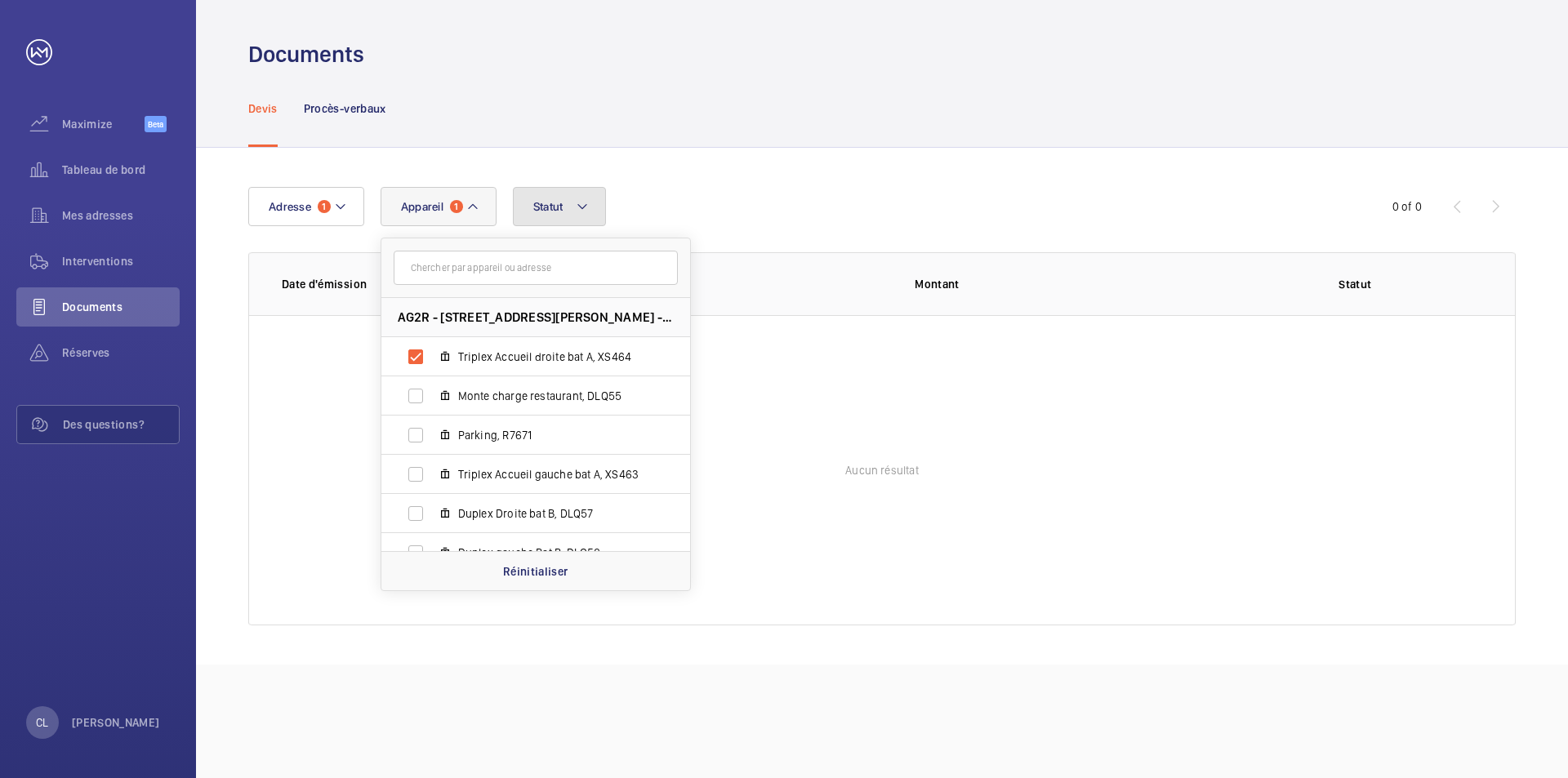
click at [586, 205] on mat-icon at bounding box center [582, 207] width 13 height 20
